Goal: Check status: Check status

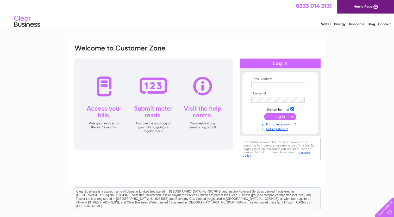
type input "[EMAIL_ADDRESS][DOMAIN_NAME]"
click at [276, 116] on input "submit" at bounding box center [280, 116] width 32 height 7
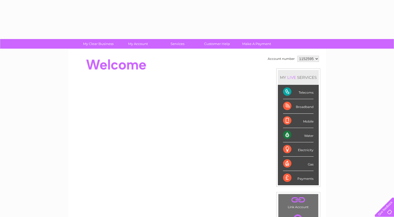
click at [278, 101] on li "Broadband" at bounding box center [298, 106] width 41 height 14
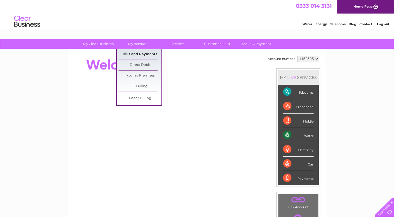
click at [134, 54] on link "Bills and Payments" at bounding box center [139, 54] width 43 height 10
